Goal: Task Accomplishment & Management: Complete application form

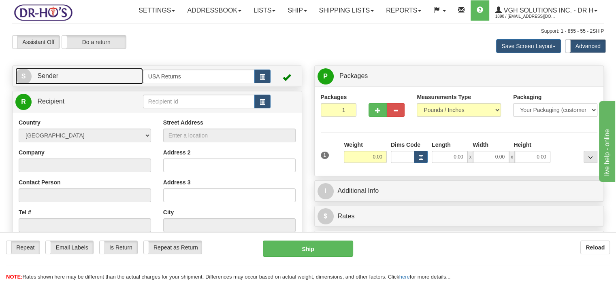
click at [95, 85] on link "S Sender" at bounding box center [79, 76] width 128 height 17
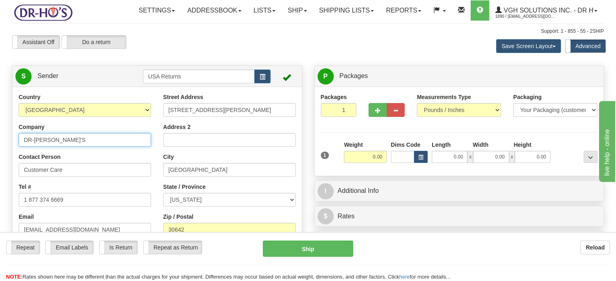
click at [83, 147] on input "DR-[PERSON_NAME]'S" at bounding box center [85, 140] width 132 height 14
type input "[PERSON_NAME]"
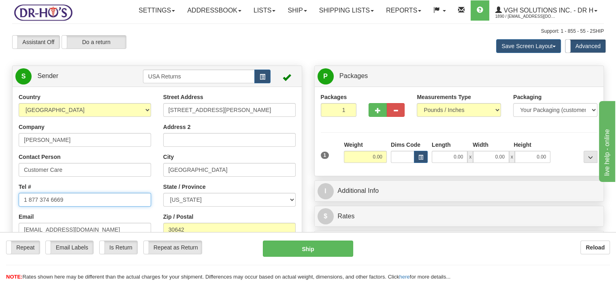
click at [81, 207] on input "1 877 374 6669" at bounding box center [85, 200] width 132 height 14
paste input "[PHONE_NUMBER]"
click at [81, 207] on input "[PHONE_NUMBER]" at bounding box center [85, 200] width 132 height 14
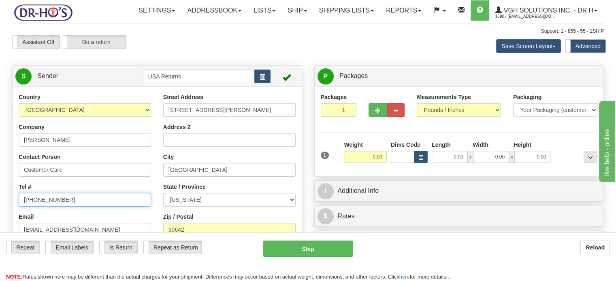
type input "[PHONE_NUMBER]"
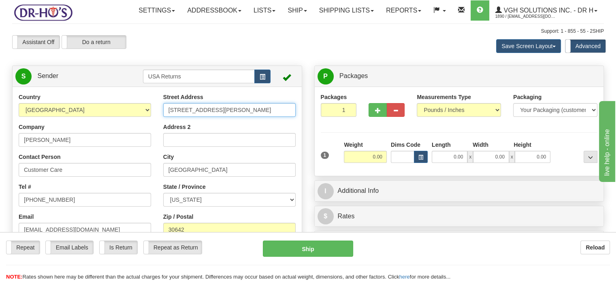
click at [249, 117] on input "[STREET_ADDRESS][PERSON_NAME]" at bounding box center [229, 110] width 132 height 14
paste input "[STREET_ADDRESS][US_STATE]"
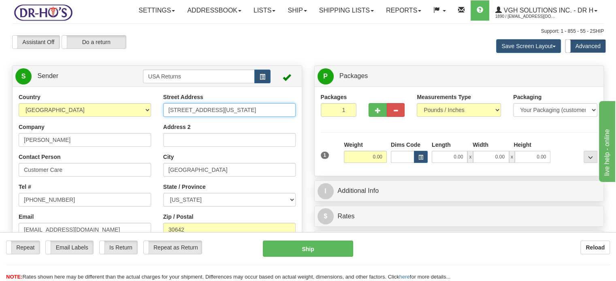
drag, startPoint x: 178, startPoint y: 126, endPoint x: 293, endPoint y: 128, distance: 115.0
click at [293, 117] on input "[STREET_ADDRESS][US_STATE]" at bounding box center [229, 110] width 132 height 14
type input "[STREET_ADDRESS]"
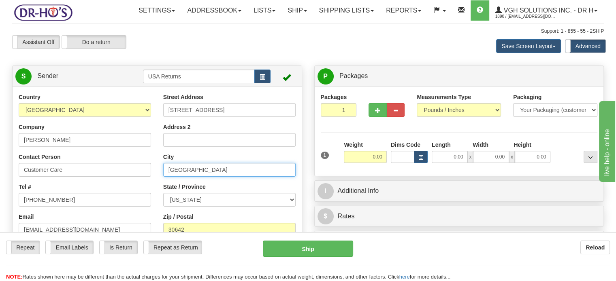
click at [207, 177] on input "[GEOGRAPHIC_DATA]" at bounding box center [229, 170] width 132 height 14
paste input "Pilesgrove [US_STATE], 08098 [GEOGRAPHIC_DATA]"
drag, startPoint x: 196, startPoint y: 189, endPoint x: 288, endPoint y: 191, distance: 91.9
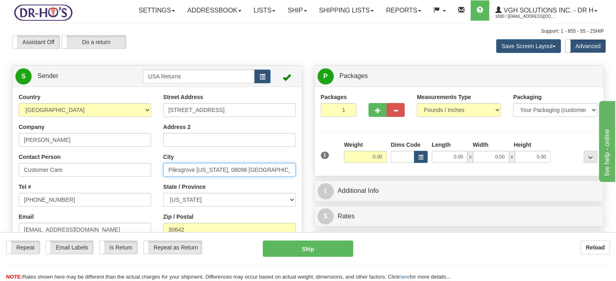
click at [288, 177] on input "Pilesgrove [US_STATE], 08098 [GEOGRAPHIC_DATA]" at bounding box center [229, 170] width 132 height 14
type input "Pilesgrove"
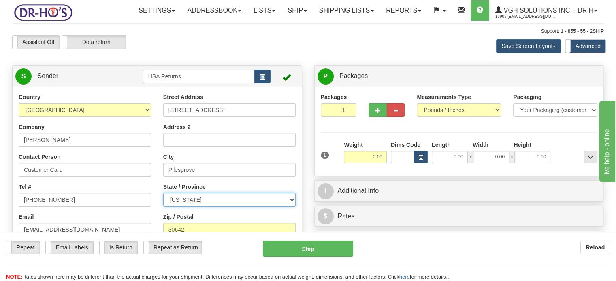
click at [291, 207] on select "[US_STATE] [US_STATE] [US_STATE] [US_STATE] Armed Forces America Armed Forces E…" at bounding box center [229, 200] width 132 height 14
select select "NJ"
click at [163, 207] on select "[US_STATE] [US_STATE] [US_STATE] [US_STATE] Armed Forces America Armed Forces E…" at bounding box center [229, 200] width 132 height 14
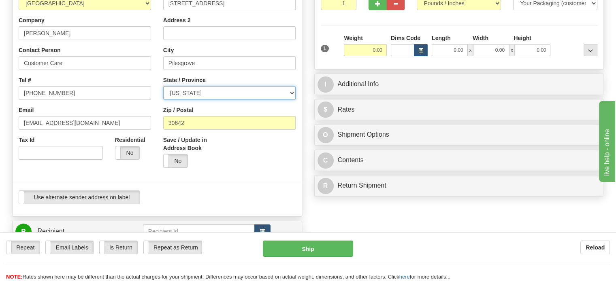
scroll to position [110, 0]
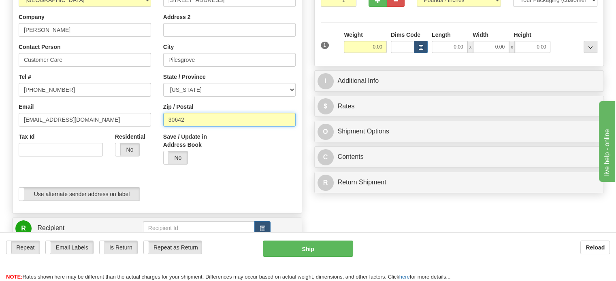
click at [234, 127] on input "30642" at bounding box center [229, 120] width 132 height 14
paste input "[US_STATE], 08098 [GEOGRAPHIC_DATA]"
click at [234, 127] on input "[US_STATE], 08098 [GEOGRAPHIC_DATA]" at bounding box center [229, 120] width 132 height 14
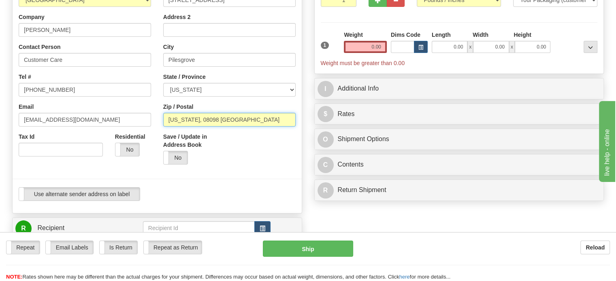
click at [199, 127] on input "[US_STATE], 08098 [GEOGRAPHIC_DATA]" at bounding box center [229, 120] width 132 height 14
click at [217, 127] on input "08098 [GEOGRAPHIC_DATA]" at bounding box center [229, 120] width 132 height 14
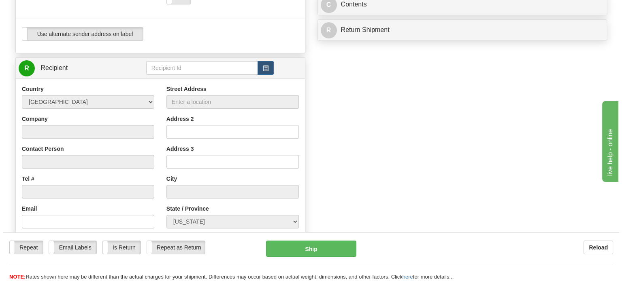
scroll to position [269, 0]
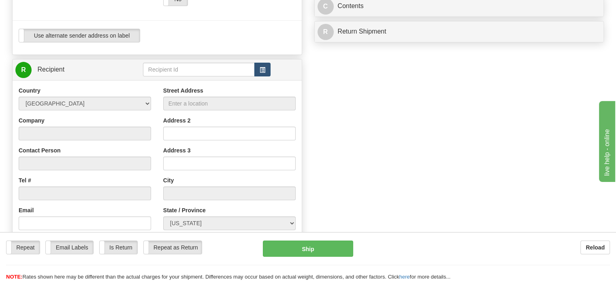
type input "08098"
click at [262, 77] on button "button" at bounding box center [262, 70] width 16 height 14
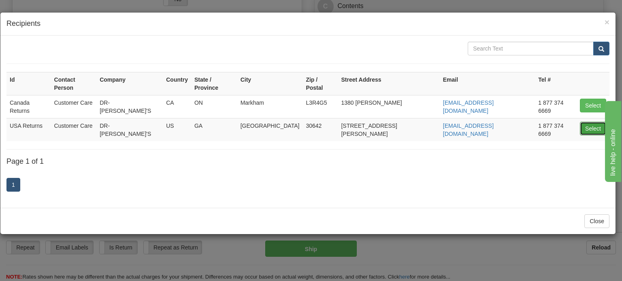
click at [590, 122] on button "Select" at bounding box center [593, 129] width 26 height 14
type input "USA Returns"
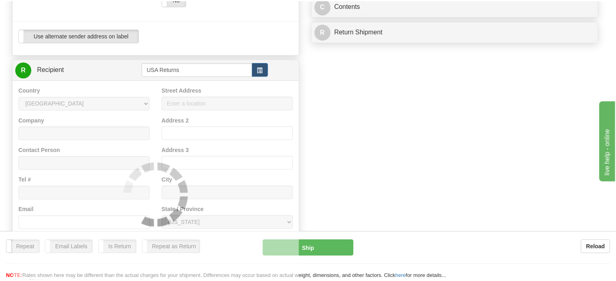
scroll to position [35, 0]
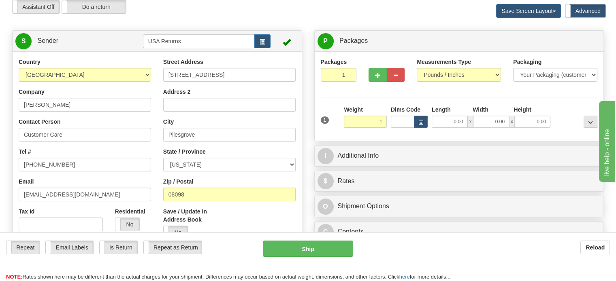
type input "1.00"
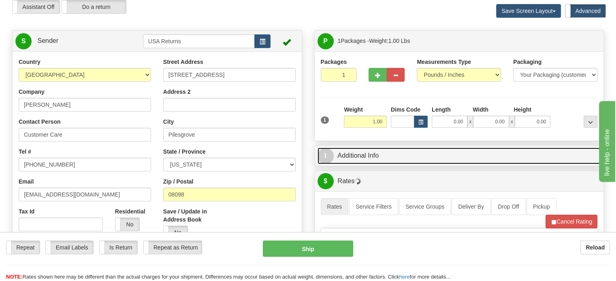
click at [396, 164] on link "I Additional Info" at bounding box center [458, 156] width 283 height 17
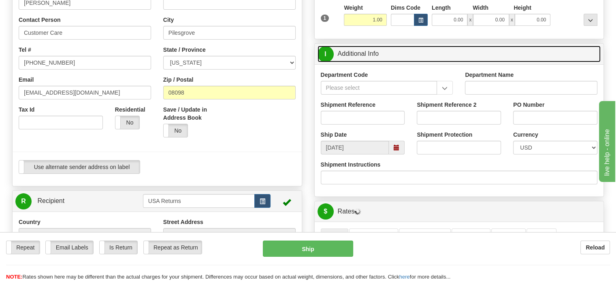
scroll to position [139, 0]
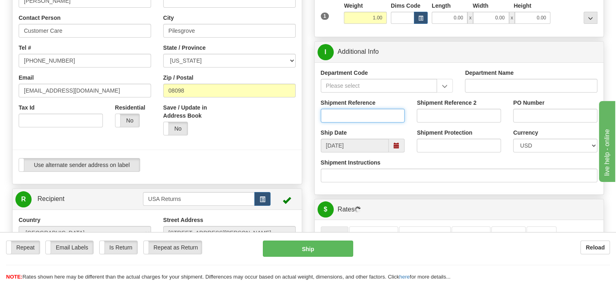
paste input "1208345"
click at [342, 123] on input "1208345" at bounding box center [363, 116] width 84 height 14
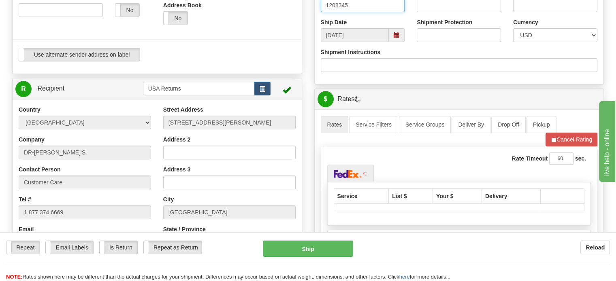
scroll to position [342, 0]
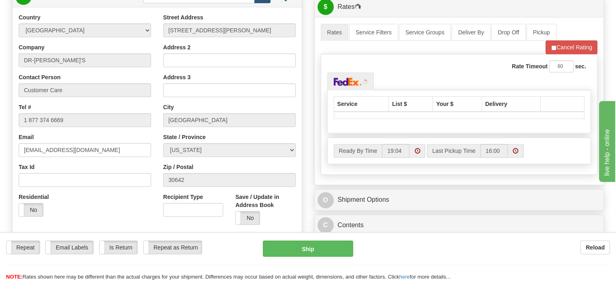
type input "1208345"
